Goal: Find specific page/section

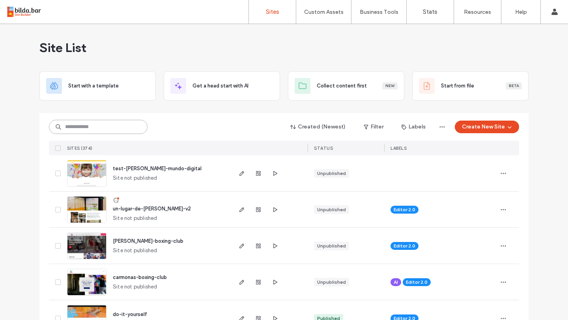
click at [111, 127] on input at bounding box center [98, 127] width 99 height 14
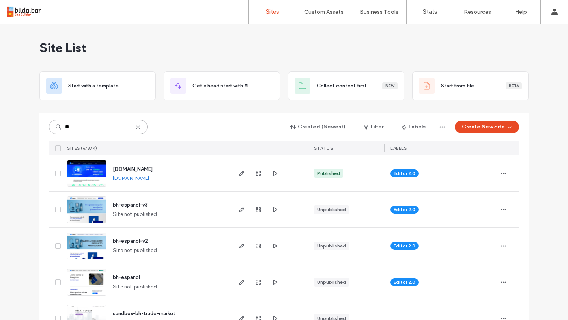
type input "**"
click at [149, 169] on span "bh.trademarket.com.mx" at bounding box center [133, 169] width 40 height 6
